Goal: Information Seeking & Learning: Get advice/opinions

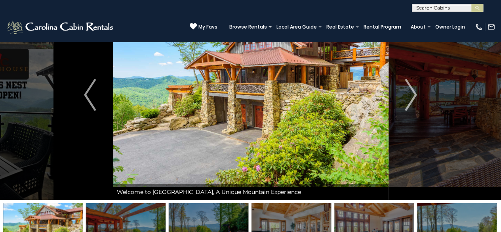
scroll to position [52, 0]
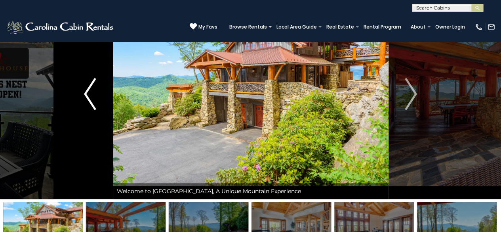
click at [86, 93] on img "Previous" at bounding box center [90, 94] width 12 height 32
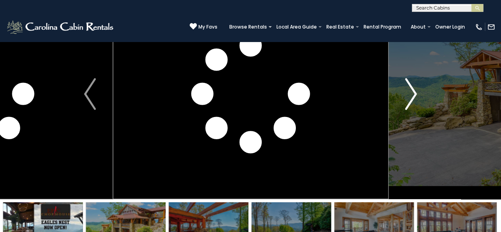
click at [415, 101] on img "Next" at bounding box center [411, 94] width 12 height 32
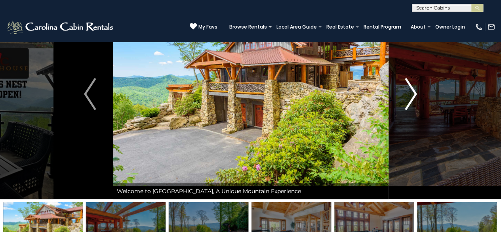
click at [415, 102] on img "Next" at bounding box center [411, 94] width 12 height 32
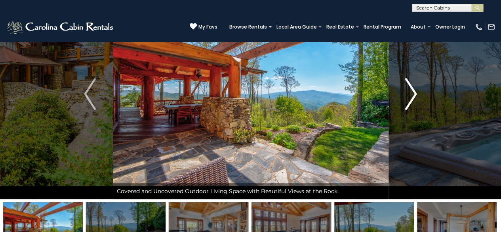
click at [415, 102] on img "Next" at bounding box center [411, 94] width 12 height 32
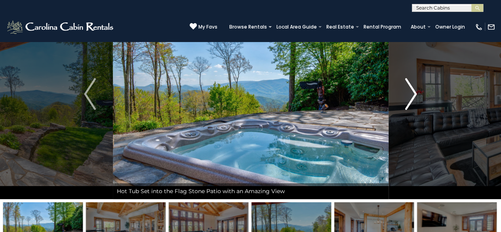
click at [415, 102] on img "Next" at bounding box center [411, 94] width 12 height 32
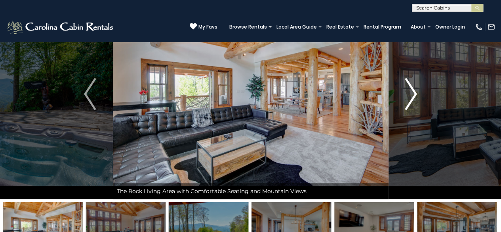
click at [415, 102] on img "Next" at bounding box center [411, 94] width 12 height 32
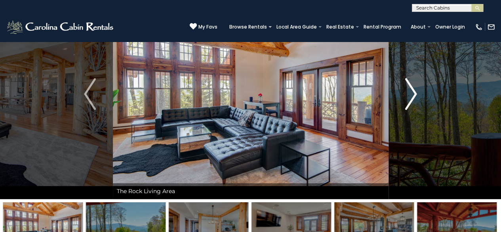
click at [415, 102] on img "Next" at bounding box center [411, 94] width 12 height 32
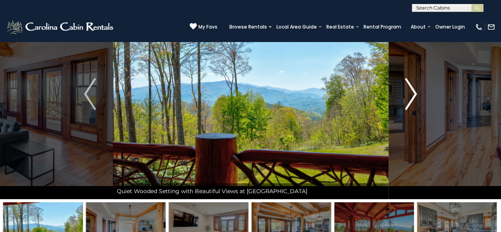
click at [415, 102] on img "Next" at bounding box center [411, 94] width 12 height 32
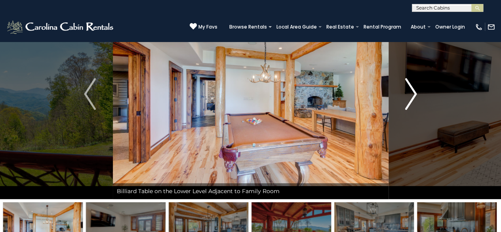
click at [415, 102] on img "Next" at bounding box center [411, 94] width 12 height 32
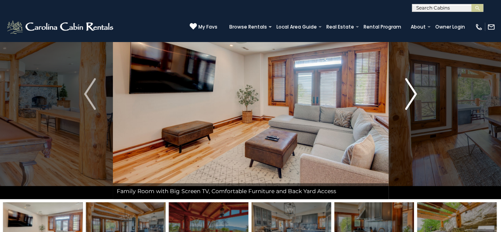
click at [415, 102] on img "Next" at bounding box center [411, 94] width 12 height 32
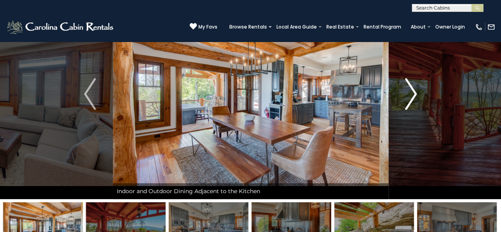
click at [415, 102] on img "Next" at bounding box center [411, 94] width 12 height 32
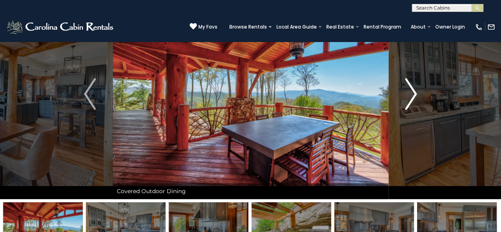
click at [415, 105] on img "Next" at bounding box center [411, 94] width 12 height 32
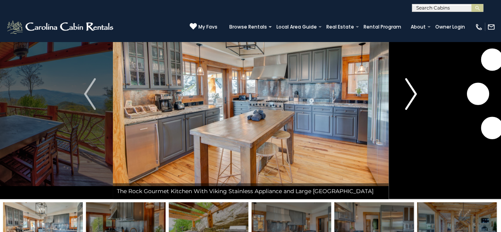
click at [415, 102] on img "Next" at bounding box center [411, 94] width 12 height 32
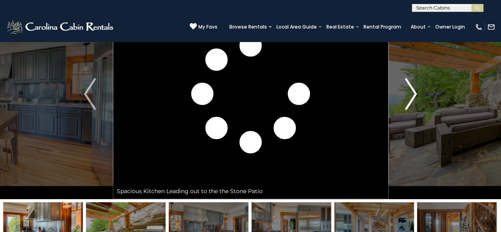
click at [416, 103] on img "Next" at bounding box center [411, 94] width 12 height 32
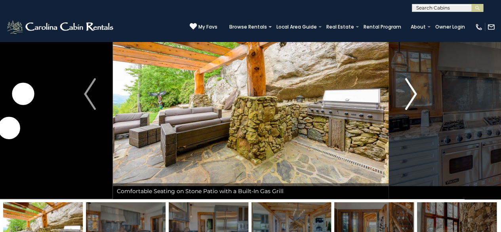
click at [417, 104] on button "Next" at bounding box center [411, 94] width 46 height 210
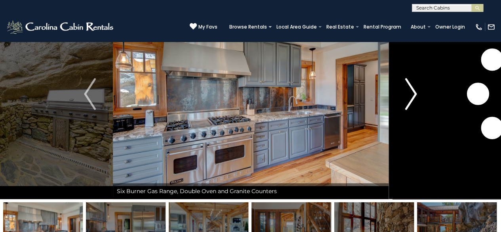
click at [418, 108] on button "Next" at bounding box center [411, 94] width 46 height 210
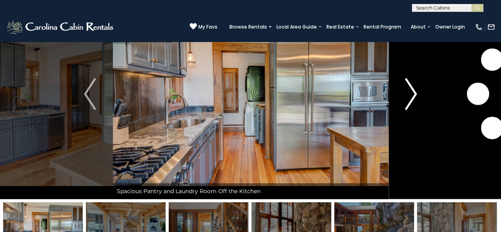
click at [419, 111] on button "Next" at bounding box center [411, 94] width 46 height 210
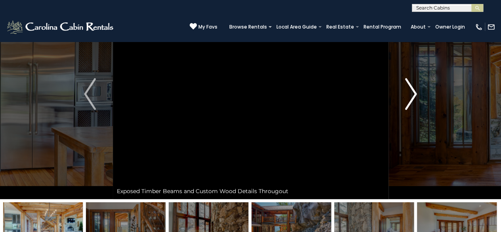
click at [419, 114] on button "Next" at bounding box center [411, 94] width 46 height 210
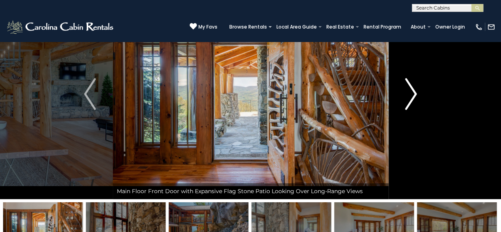
click at [419, 114] on button "Next" at bounding box center [411, 94] width 46 height 210
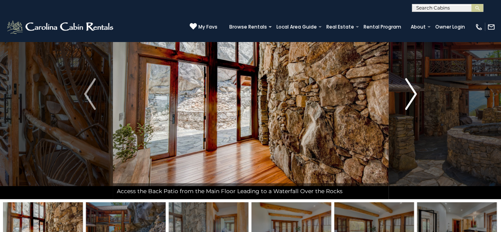
click at [419, 114] on button "Next" at bounding box center [411, 94] width 46 height 210
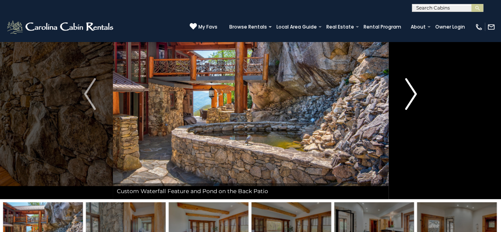
click at [419, 114] on button "Next" at bounding box center [411, 94] width 46 height 210
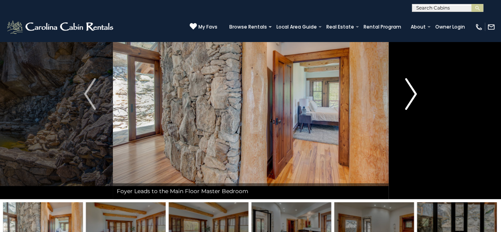
click at [419, 114] on button "Next" at bounding box center [411, 94] width 46 height 210
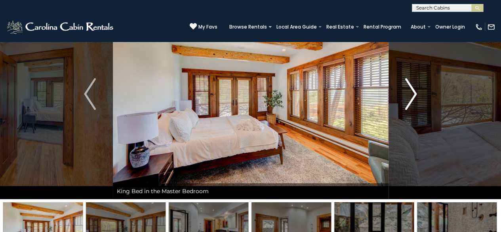
click at [419, 114] on button "Next" at bounding box center [411, 94] width 46 height 210
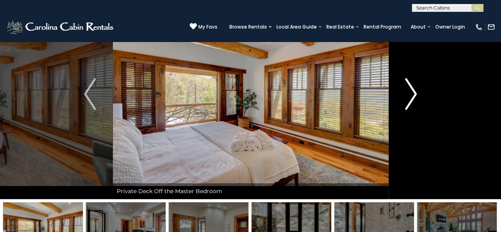
click at [419, 114] on button "Next" at bounding box center [411, 94] width 46 height 210
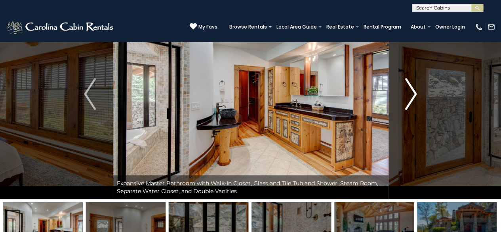
click at [414, 94] on img "Next" at bounding box center [411, 94] width 12 height 32
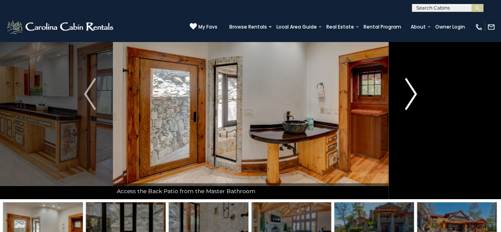
click at [414, 97] on img "Next" at bounding box center [411, 94] width 12 height 32
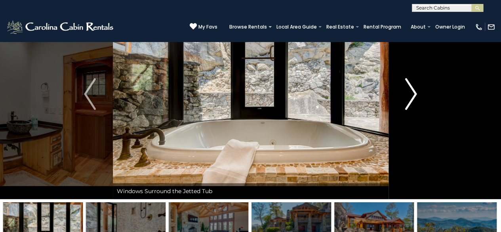
click at [414, 97] on img "Next" at bounding box center [411, 94] width 12 height 32
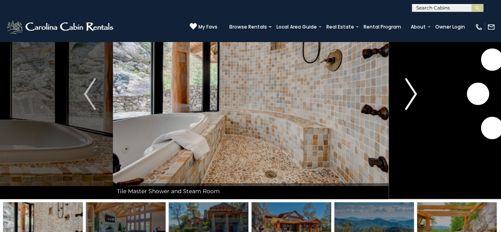
click at [414, 97] on img "Next" at bounding box center [411, 94] width 12 height 32
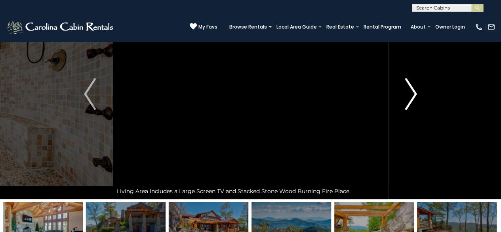
click at [414, 97] on img "Next" at bounding box center [411, 94] width 12 height 32
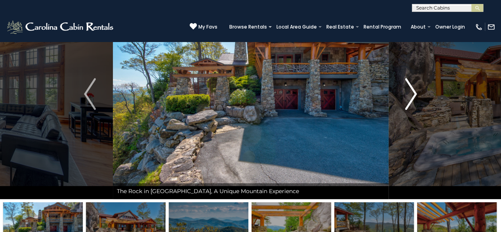
click at [415, 98] on img "Next" at bounding box center [411, 94] width 12 height 32
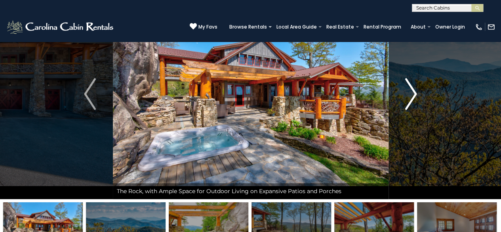
click at [415, 101] on img "Next" at bounding box center [411, 94] width 12 height 32
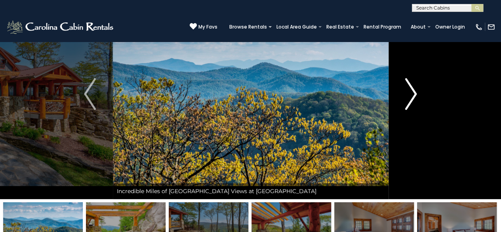
click at [416, 104] on img "Next" at bounding box center [411, 94] width 12 height 32
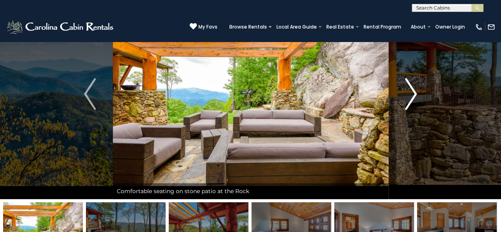
click at [416, 104] on img "Next" at bounding box center [411, 94] width 12 height 32
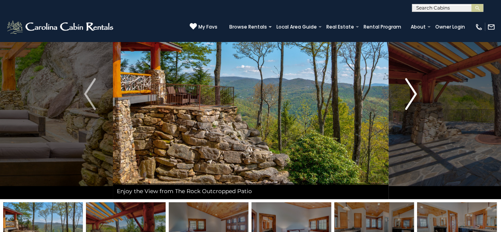
click at [416, 106] on img "Next" at bounding box center [411, 94] width 12 height 32
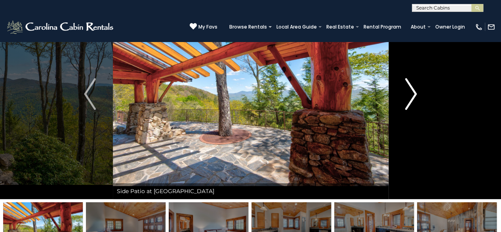
click at [417, 108] on img "Next" at bounding box center [411, 94] width 12 height 32
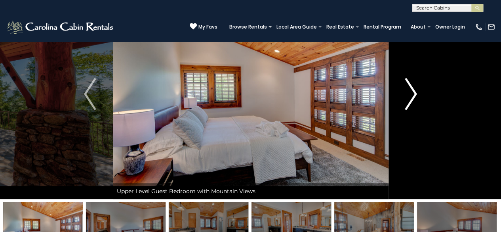
click at [417, 109] on img "Next" at bounding box center [411, 94] width 12 height 32
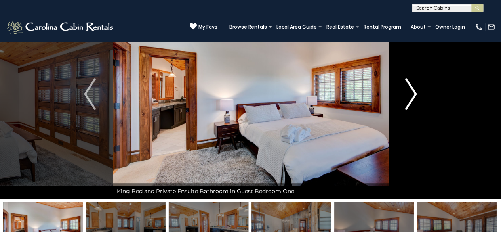
click at [417, 110] on button "Next" at bounding box center [411, 94] width 46 height 210
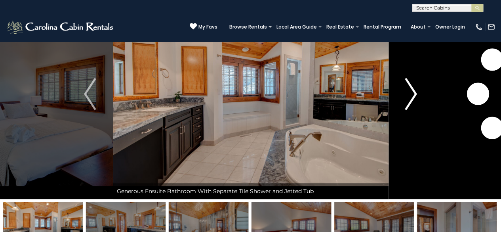
click at [417, 111] on button "Next" at bounding box center [411, 94] width 46 height 210
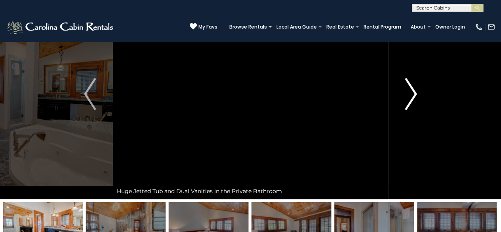
click at [418, 113] on button "Next" at bounding box center [411, 94] width 46 height 210
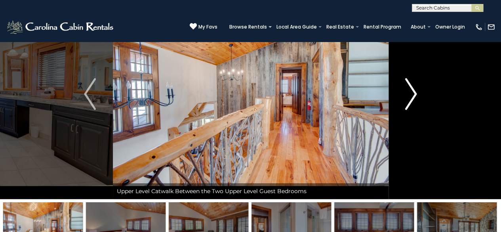
click at [418, 115] on button "Next" at bounding box center [411, 94] width 46 height 210
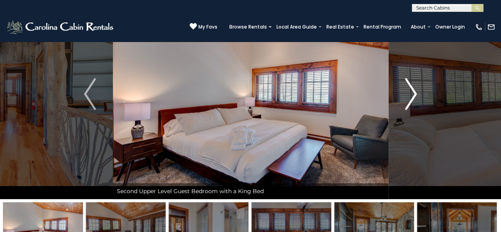
click at [419, 118] on button "Next" at bounding box center [411, 94] width 46 height 210
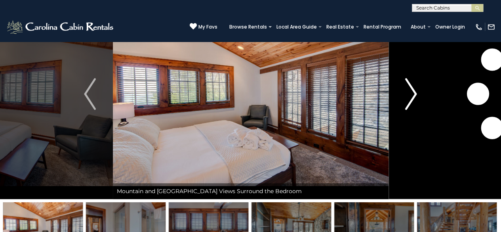
click at [420, 120] on button "Next" at bounding box center [411, 94] width 46 height 210
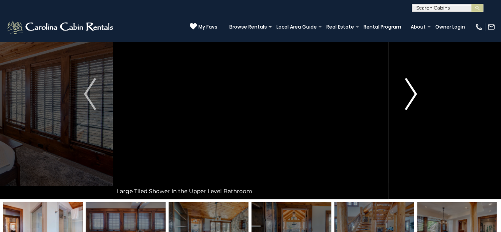
click at [420, 125] on button "Next" at bounding box center [411, 94] width 46 height 210
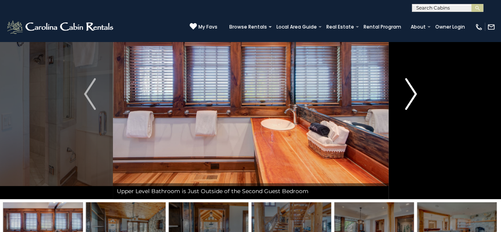
click at [420, 125] on button "Next" at bounding box center [411, 94] width 46 height 210
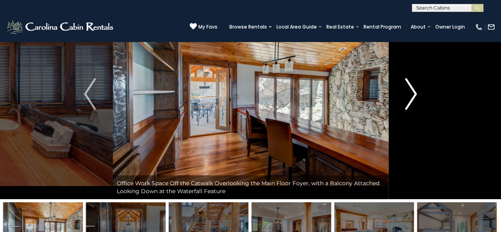
click at [415, 96] on img "Next" at bounding box center [411, 94] width 12 height 32
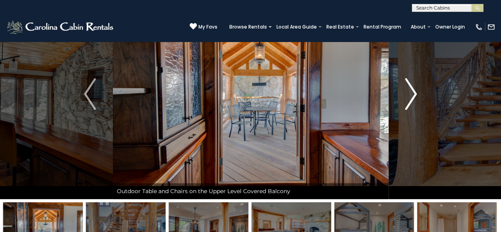
click at [415, 99] on img "Next" at bounding box center [411, 94] width 12 height 32
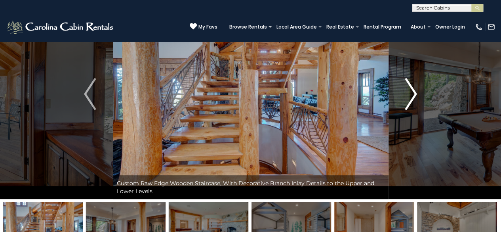
click at [415, 99] on img "Next" at bounding box center [411, 94] width 12 height 32
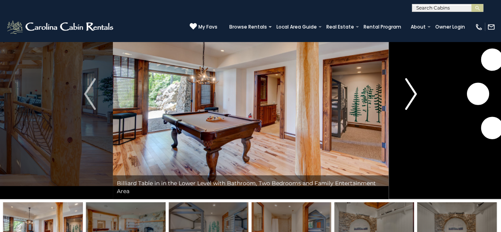
click at [416, 102] on img "Next" at bounding box center [411, 94] width 12 height 32
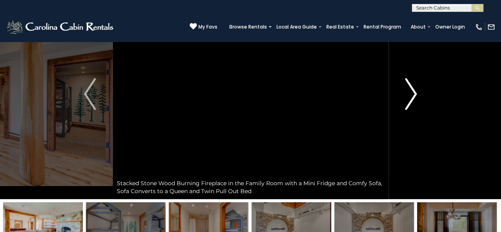
click at [416, 102] on img "Next" at bounding box center [411, 94] width 12 height 32
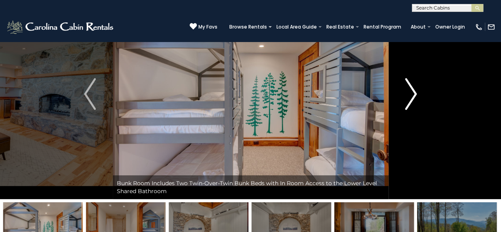
click at [417, 105] on button "Next" at bounding box center [411, 94] width 46 height 210
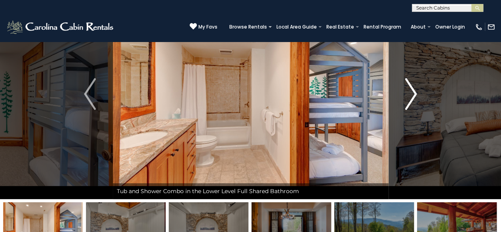
click at [416, 102] on img "Next" at bounding box center [411, 94] width 12 height 32
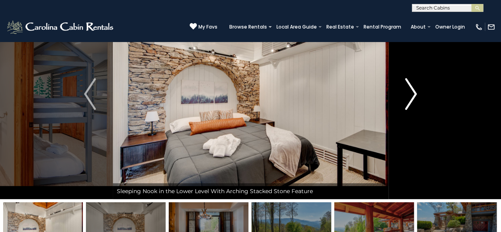
click at [416, 102] on img "Next" at bounding box center [411, 94] width 12 height 32
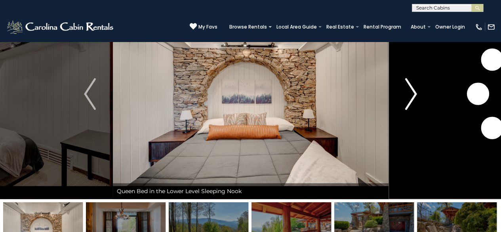
click at [416, 104] on img "Next" at bounding box center [411, 94] width 12 height 32
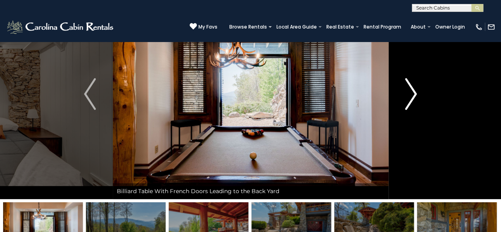
click at [416, 106] on img "Next" at bounding box center [411, 94] width 12 height 32
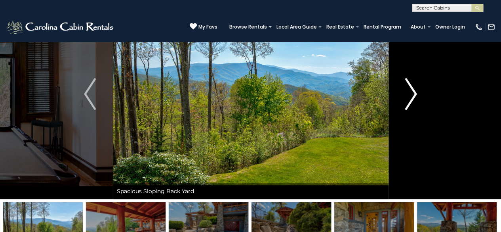
click at [416, 106] on img "Next" at bounding box center [411, 94] width 12 height 32
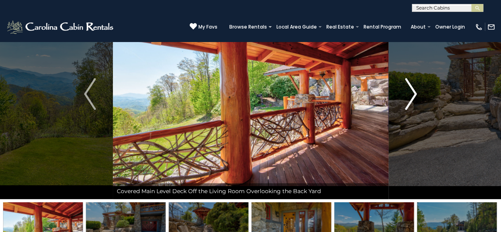
click at [417, 109] on button "Next" at bounding box center [411, 94] width 46 height 210
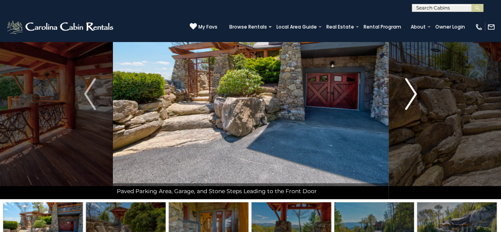
click at [416, 106] on img "Next" at bounding box center [411, 94] width 12 height 32
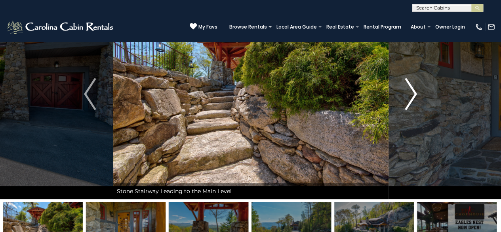
click at [416, 106] on img "Next" at bounding box center [411, 94] width 12 height 32
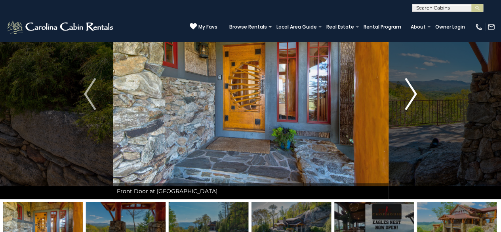
click at [416, 107] on img "Next" at bounding box center [411, 94] width 12 height 32
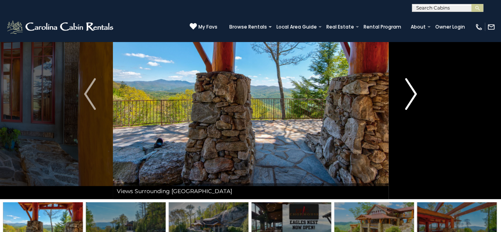
click at [413, 96] on img "Next" at bounding box center [411, 94] width 12 height 32
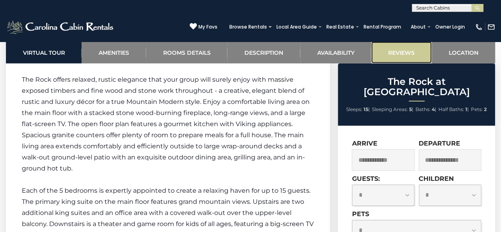
click at [405, 46] on link "Reviews" at bounding box center [401, 53] width 60 height 22
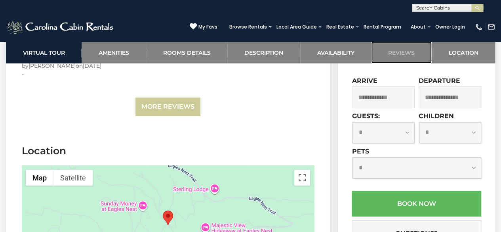
scroll to position [2767, 0]
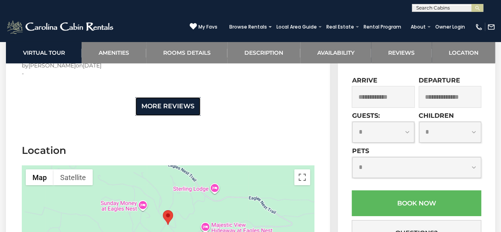
click at [170, 97] on link "More Reviews" at bounding box center [168, 106] width 65 height 19
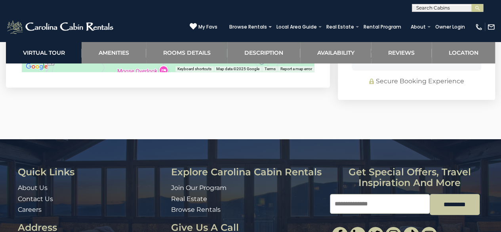
scroll to position [3067, 0]
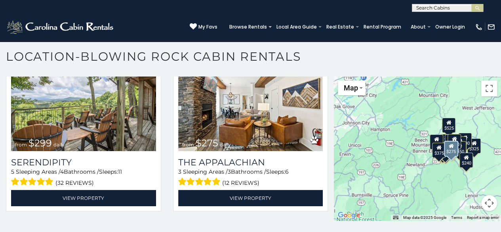
scroll to position [392, 0]
